Goal: Transaction & Acquisition: Purchase product/service

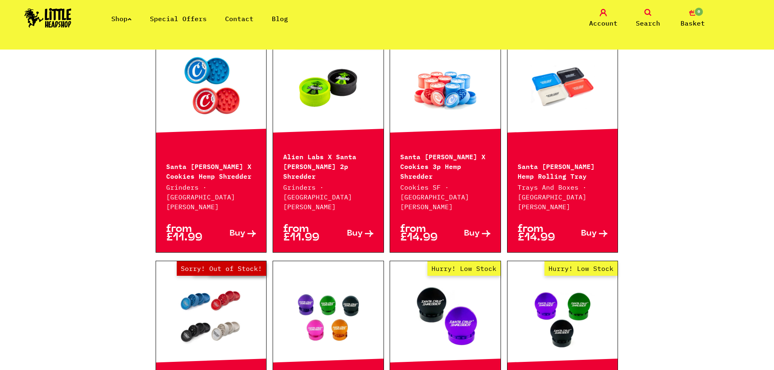
scroll to position [325, 0]
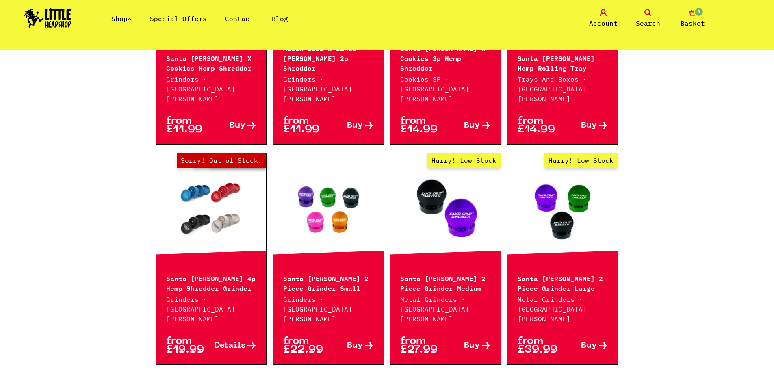
click at [430, 188] on link "Hurry! Low Stock" at bounding box center [445, 207] width 111 height 81
click at [545, 182] on link "Hurry! Low Stock" at bounding box center [563, 207] width 111 height 81
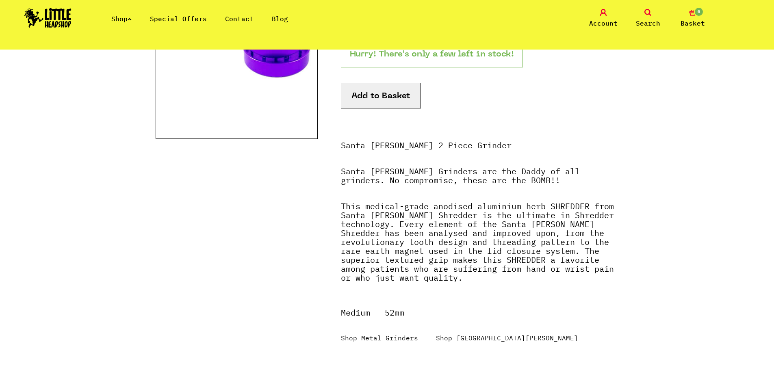
scroll to position [244, 0]
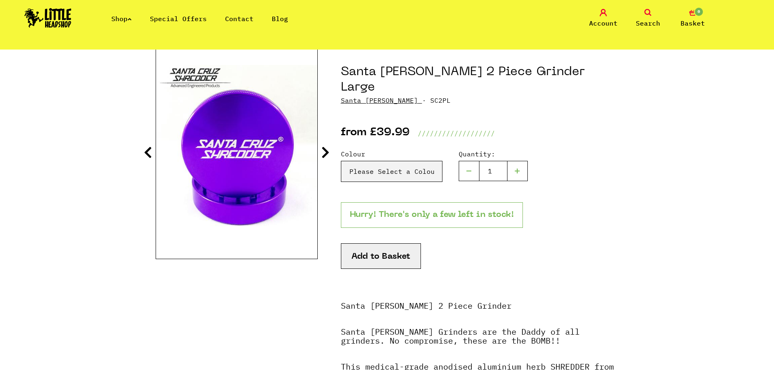
scroll to position [81, 0]
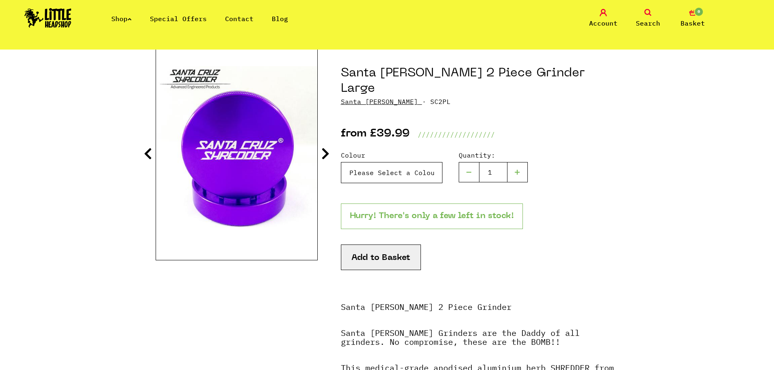
click at [402, 166] on select "Please Select a Colour Santa [PERSON_NAME] 2 Piece Grinder Large - Purple - £39…" at bounding box center [392, 172] width 102 height 21
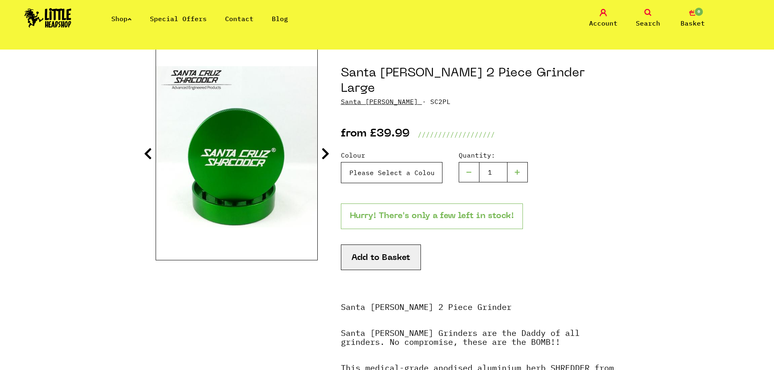
click at [341, 162] on select "Please Select a Colour Santa [PERSON_NAME] 2 Piece Grinder Large - Purple - £39…" at bounding box center [392, 172] width 102 height 21
click at [324, 157] on icon at bounding box center [326, 153] width 8 height 13
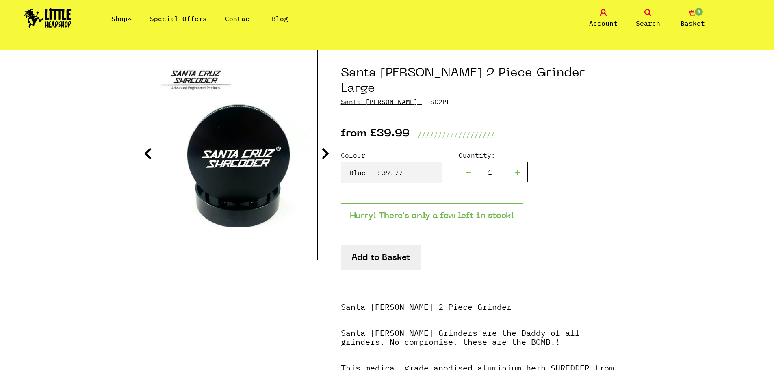
click at [324, 157] on icon at bounding box center [326, 153] width 8 height 13
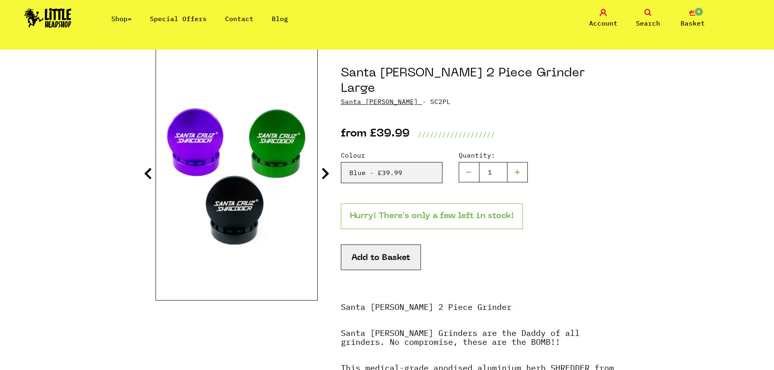
click at [324, 157] on section "Santa [PERSON_NAME] 2 Piece Grinder Large [GEOGRAPHIC_DATA][PERSON_NAME] · SC2P…" at bounding box center [387, 300] width 463 height 500
click at [326, 166] on section "Santa Cruz 2 Piece Grinder Large Santa Cruz · SC2PL from £39.99 ///////////////…" at bounding box center [387, 300] width 463 height 500
click at [326, 169] on icon at bounding box center [326, 173] width 8 height 13
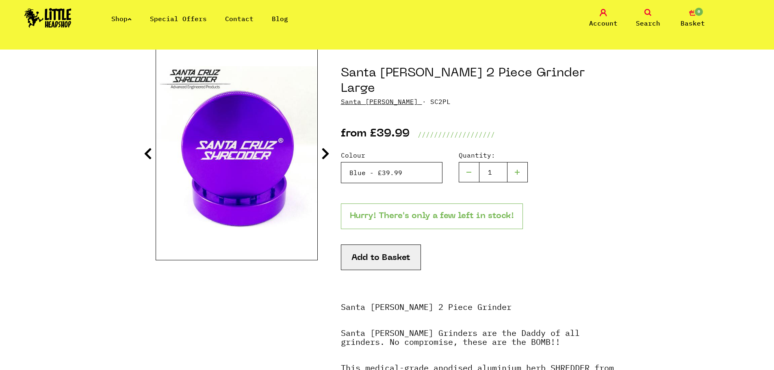
click at [412, 162] on select "Please Select a Colour Santa Cruz 2 Piece Grinder Large - Purple - £39.99 (Out …" at bounding box center [392, 172] width 102 height 21
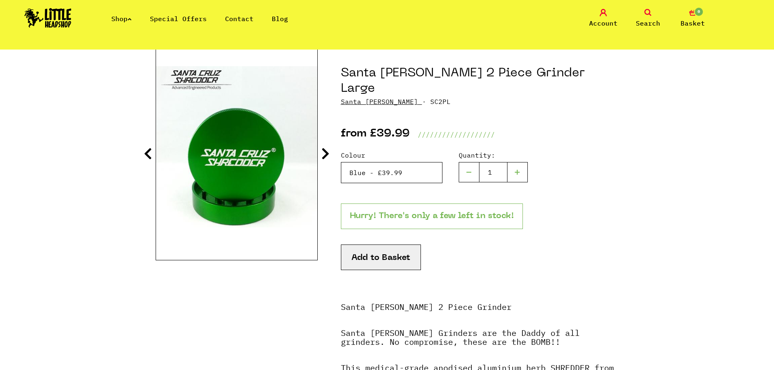
select select "725"
click at [341, 162] on select "Please Select a Colour Santa Cruz 2 Piece Grinder Large - Purple - £39.99 (Out …" at bounding box center [392, 172] width 102 height 21
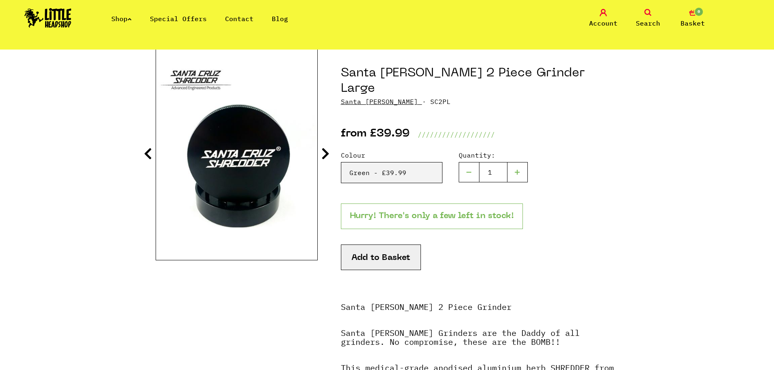
click at [385, 245] on button "Add to Basket" at bounding box center [381, 258] width 80 height 26
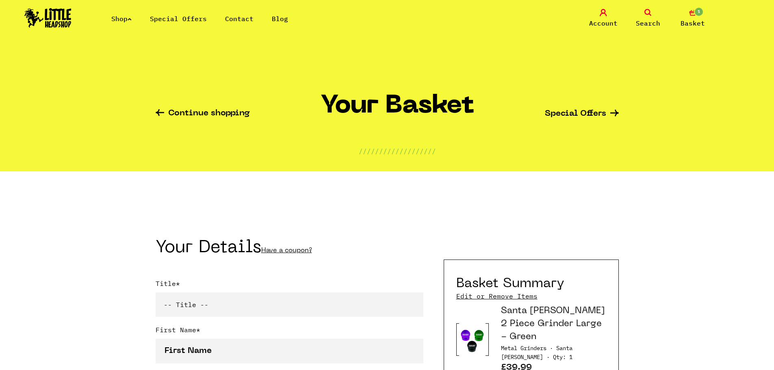
click at [132, 21] on link "Shop" at bounding box center [121, 19] width 20 height 8
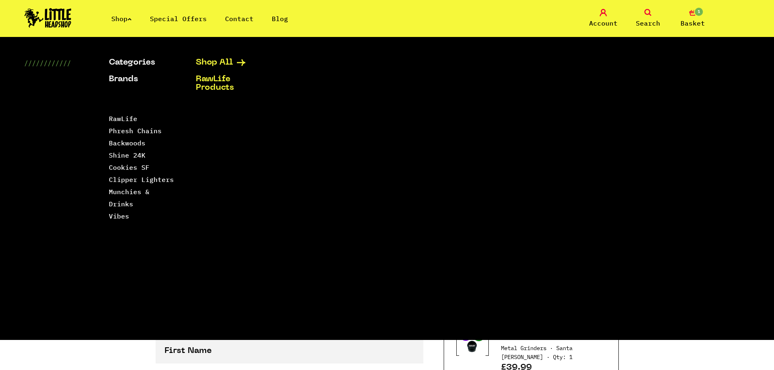
click at [229, 65] on link "Shop All" at bounding box center [229, 63] width 67 height 9
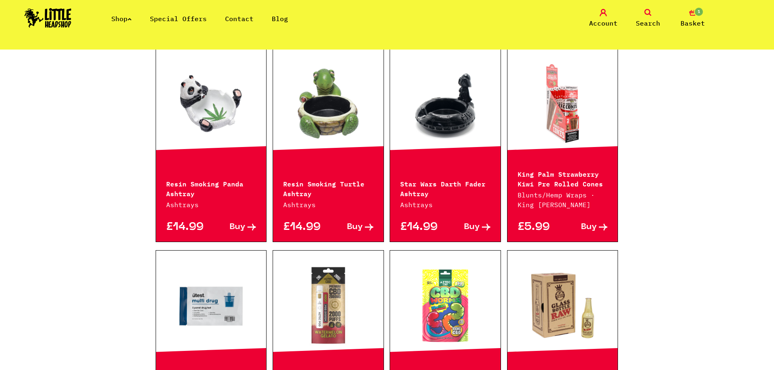
scroll to position [772, 0]
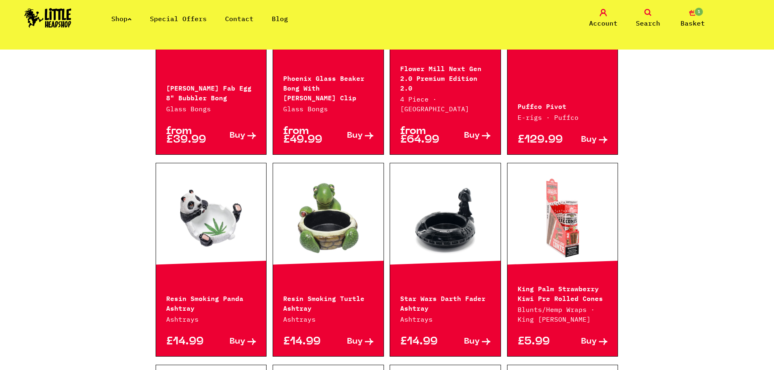
click at [128, 21] on link "Shop" at bounding box center [121, 19] width 20 height 8
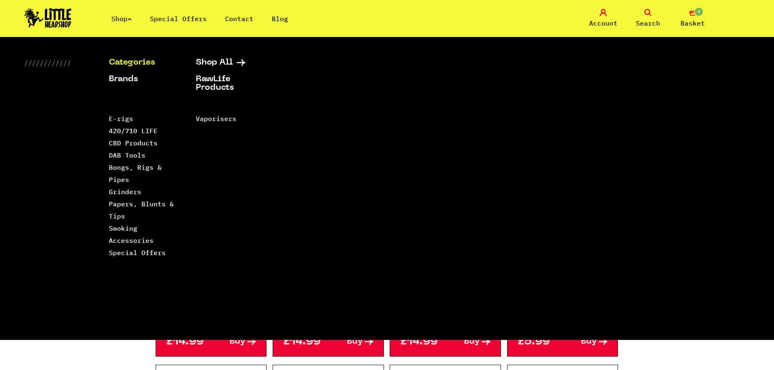
click at [124, 63] on link "Categories" at bounding box center [142, 63] width 67 height 9
click at [131, 205] on link "Papers, Blunts & Tips" at bounding box center [141, 210] width 65 height 20
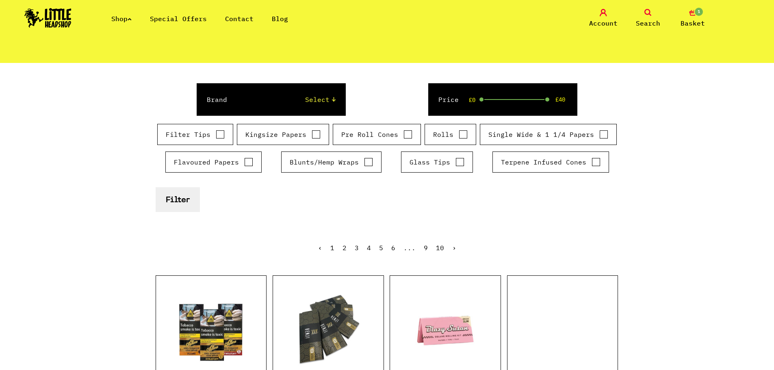
scroll to position [81, 0]
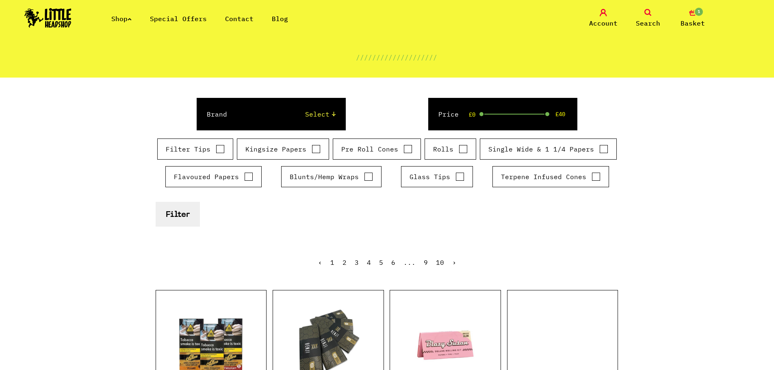
click at [317, 148] on input "Kingsize Papers" at bounding box center [316, 149] width 9 height 8
checkbox input "true"
click at [458, 178] on input "Glass Tips" at bounding box center [460, 177] width 9 height 8
checkbox input "true"
click at [183, 219] on button "Filter" at bounding box center [178, 214] width 44 height 25
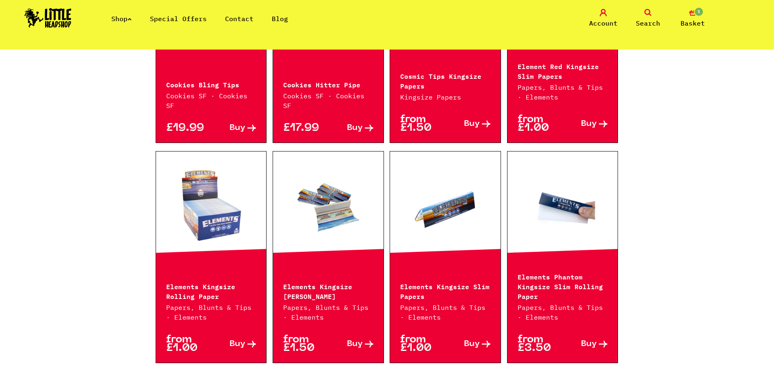
scroll to position [1057, 0]
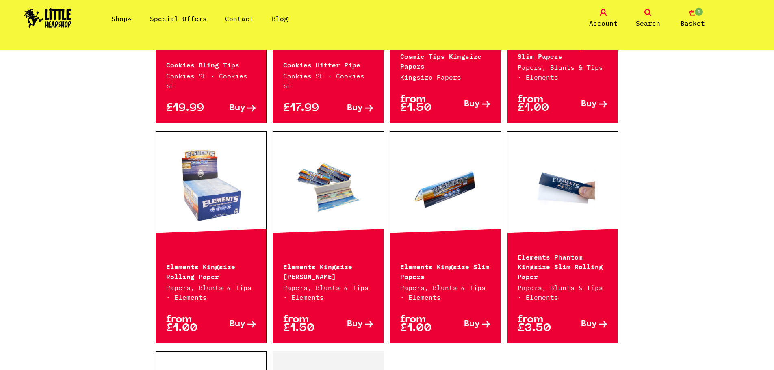
click at [561, 178] on link at bounding box center [563, 186] width 111 height 81
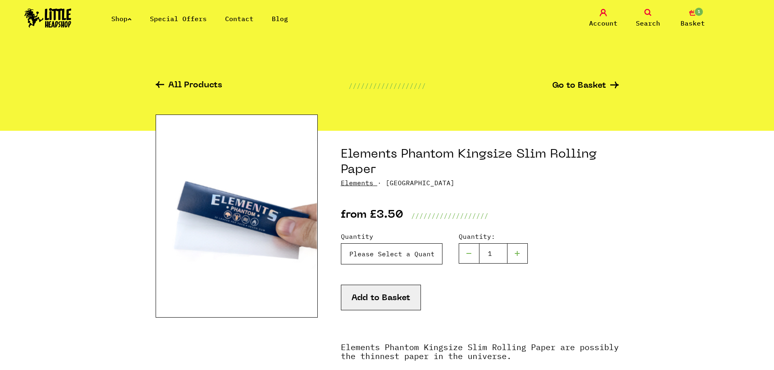
click at [395, 254] on select "Please Select a Quantity X 1 Pack - £3.50 X 4 Packs - £12.00 X 10 Packs - £25.00" at bounding box center [392, 253] width 102 height 21
select select "1961"
click at [341, 243] on select "Please Select a Quantity X 1 Pack - £3.50 X 4 Packs - £12.00 X 10 Packs - £25.00" at bounding box center [392, 253] width 102 height 21
click at [384, 298] on button "Add to Basket" at bounding box center [381, 298] width 80 height 26
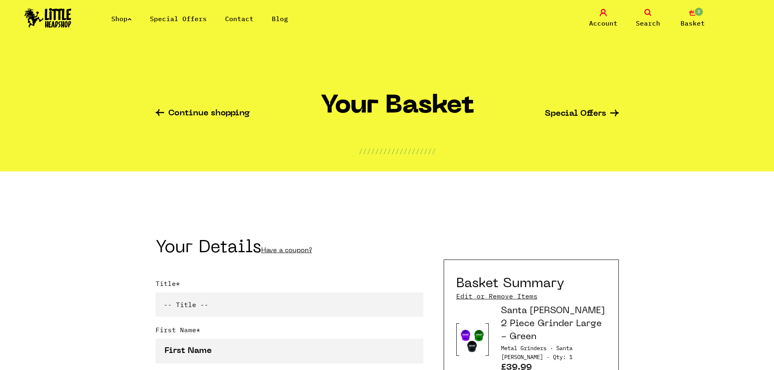
click at [645, 15] on link "Search" at bounding box center [648, 18] width 41 height 19
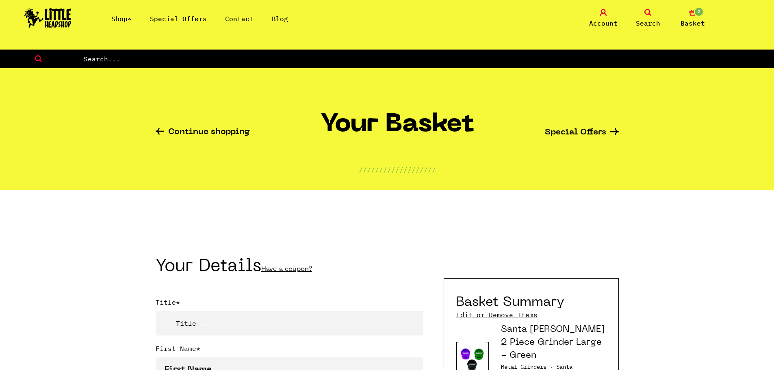
click at [461, 57] on input "text" at bounding box center [428, 59] width 691 height 11
type input "ethe"
